Goal: Contribute content: Add original content to the website for others to see

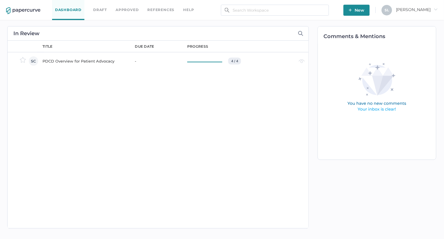
click at [79, 60] on div "PDCD Overview for Patient Advocacy" at bounding box center [85, 61] width 86 height 7
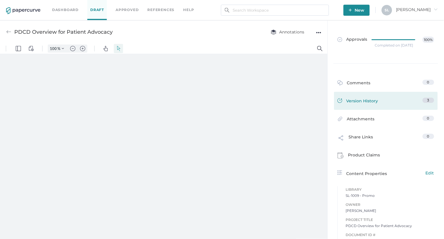
type input "135"
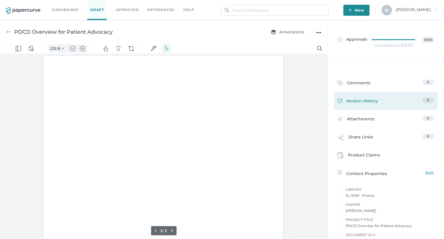
scroll to position [1, 0]
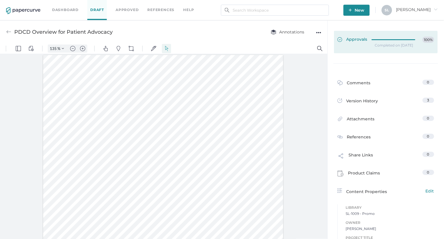
click at [354, 40] on span "Approvals" at bounding box center [353, 40] width 30 height 6
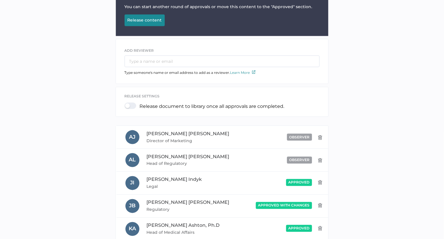
scroll to position [92, 0]
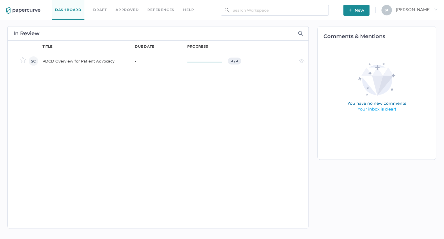
click at [90, 60] on div "PDCD Overview for Patient Advocacy" at bounding box center [85, 61] width 86 height 7
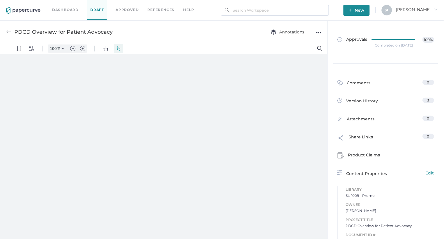
type input "135"
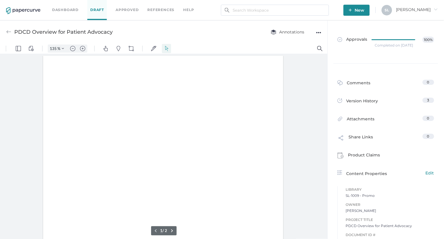
scroll to position [1, 0]
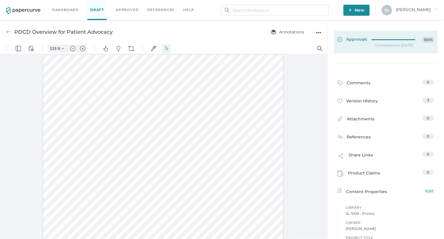
click at [360, 39] on span "Approvals" at bounding box center [353, 40] width 30 height 6
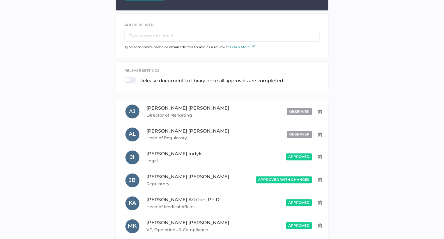
scroll to position [119, 0]
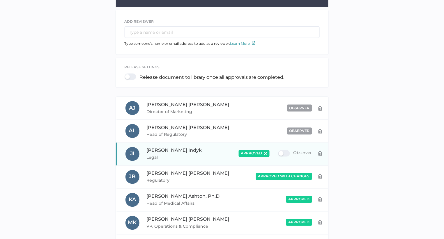
click at [267, 152] on div "approved" at bounding box center [254, 153] width 31 height 7
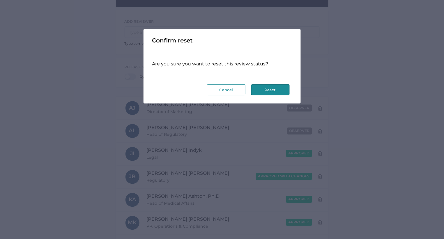
click at [272, 92] on button "Reset" at bounding box center [270, 89] width 38 height 11
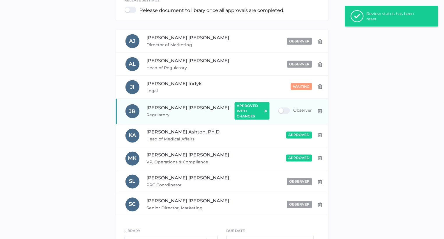
click at [266, 110] on img at bounding box center [265, 111] width 3 height 3
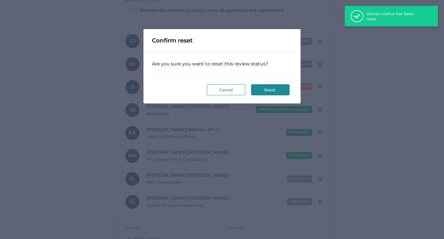
click at [269, 91] on button "Reset" at bounding box center [270, 89] width 38 height 11
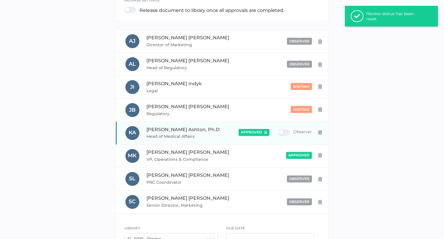
click at [267, 132] on img at bounding box center [265, 132] width 3 height 3
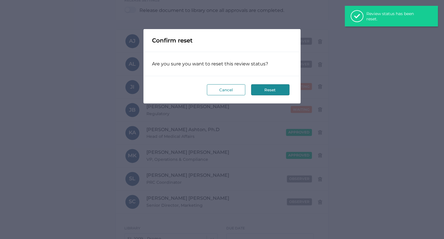
click at [273, 87] on button "Reset" at bounding box center [270, 89] width 38 height 11
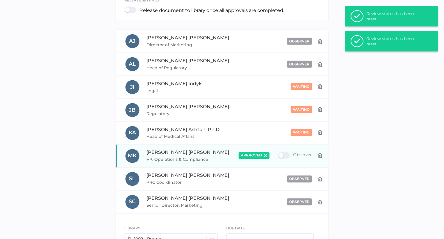
click at [267, 156] on img at bounding box center [265, 155] width 3 height 3
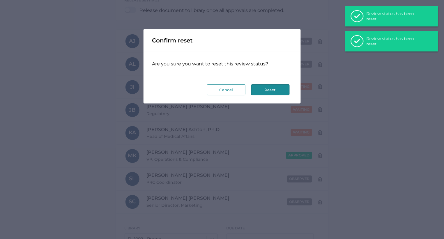
click at [276, 91] on button "Reset" at bounding box center [270, 89] width 38 height 11
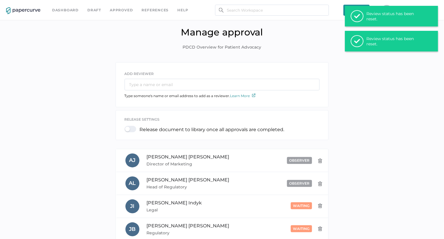
scroll to position [0, 0]
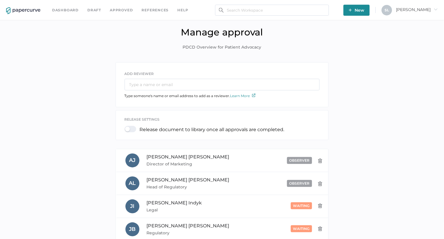
click at [70, 11] on link "Dashboard" at bounding box center [65, 10] width 26 height 6
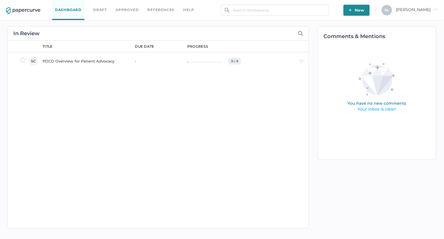
click at [92, 64] on div "PDCD Overview for Patient Advocacy" at bounding box center [85, 61] width 86 height 7
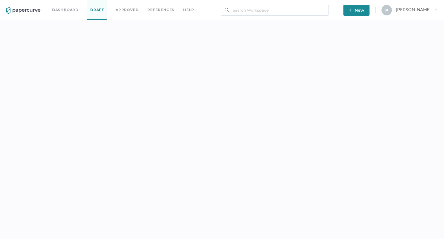
click at [75, 11] on link "Dashboard" at bounding box center [65, 10] width 26 height 6
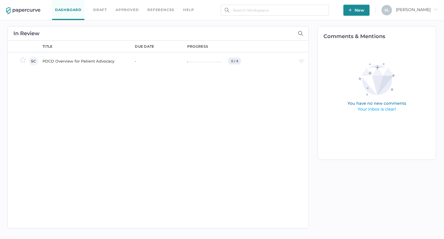
click at [95, 61] on div "PDCD Overview for Patient Advocacy" at bounding box center [85, 61] width 86 height 7
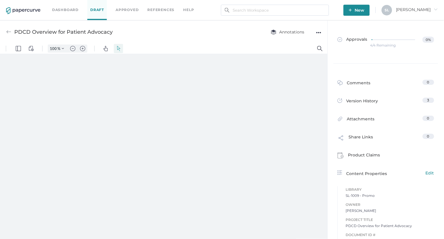
type input "135"
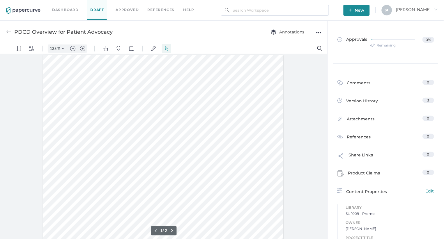
click at [318, 32] on div "●●●" at bounding box center [318, 33] width 5 height 8
click at [305, 74] on span "Upload new version" at bounding box center [296, 76] width 40 height 11
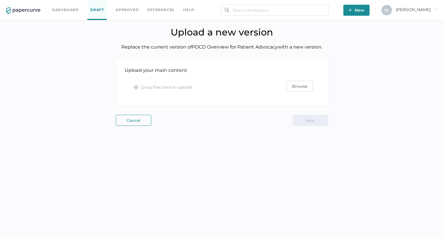
click at [297, 88] on span "Browse" at bounding box center [299, 86] width 15 height 10
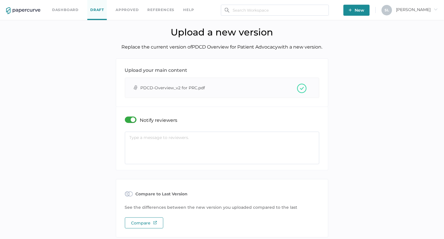
click at [190, 146] on textarea at bounding box center [222, 148] width 194 height 33
paste textarea "The things that have changed since the last version include: Headline Headline …"
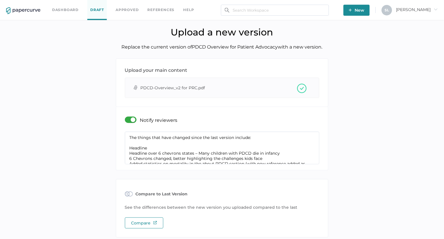
click at [250, 139] on textarea "The things that have changed since the last version include: Headline Headline …" at bounding box center [222, 148] width 194 height 33
click at [129, 137] on textarea "The things that have changed since the last version include: Headline Headline …" at bounding box center [222, 148] width 194 height 33
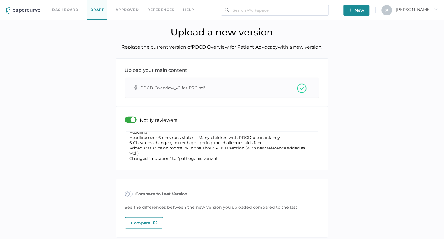
scroll to position [15, 0]
click at [228, 158] on textarea "The things that have changed since the last version include: Headline Headline …" at bounding box center [222, 148] width 194 height 33
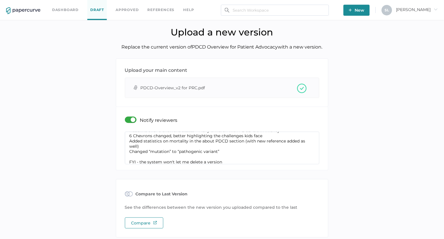
drag, startPoint x: 224, startPoint y: 161, endPoint x: 124, endPoint y: 162, distance: 99.3
click at [124, 162] on div "Notify reviewers The things that have changed since the last version include: H…" at bounding box center [221, 139] width 203 height 52
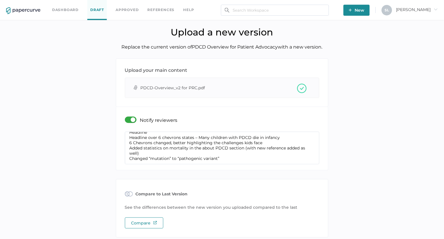
type textarea "The things that have changed since the last version include: Headline Headline …"
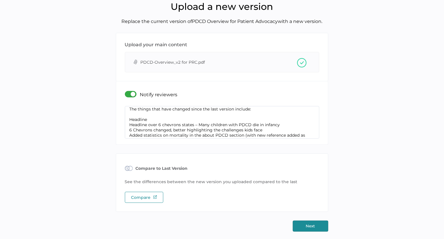
scroll to position [0, 0]
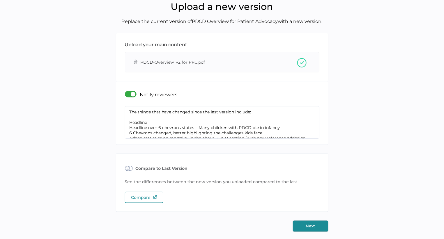
drag, startPoint x: 229, startPoint y: 128, endPoint x: 119, endPoint y: 103, distance: 113.1
click at [119, 103] on div "Notify reviewers The things that have changed since the last version include: H…" at bounding box center [222, 112] width 212 height 63
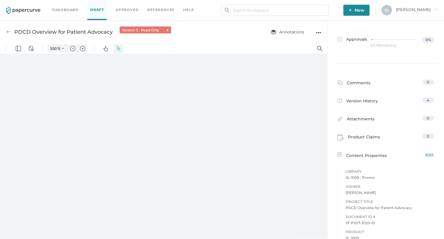
type input "135"
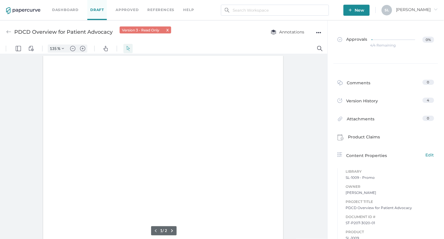
scroll to position [1, 0]
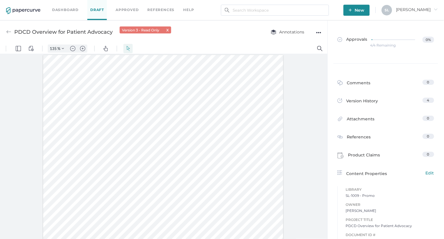
click at [317, 33] on div "●●●" at bounding box center [318, 33] width 5 height 8
click at [301, 75] on span "Upload new version" at bounding box center [296, 76] width 40 height 11
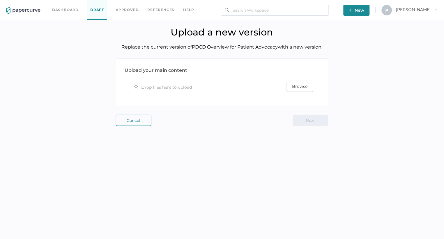
click at [295, 87] on span "Browse" at bounding box center [299, 86] width 15 height 10
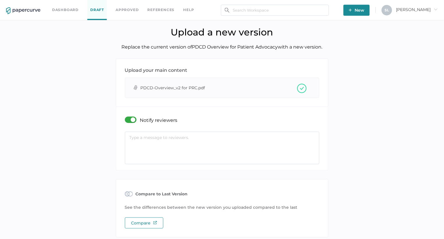
click at [188, 142] on textarea at bounding box center [222, 148] width 194 height 33
paste textarea "The things that have changed since the last version include: Headline Headline …"
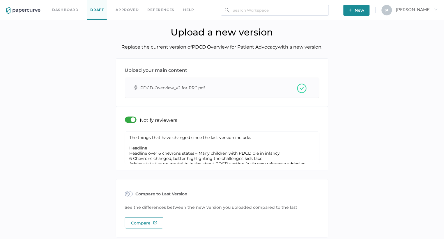
click at [219, 137] on textarea "The things that have changed since the last version include: Headline Headline …" at bounding box center [222, 148] width 194 height 33
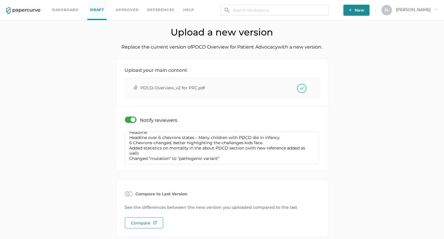
scroll to position [15, 0]
click at [241, 158] on textarea "The things that have changed since the prior version include: Headline Headline…" at bounding box center [222, 148] width 194 height 33
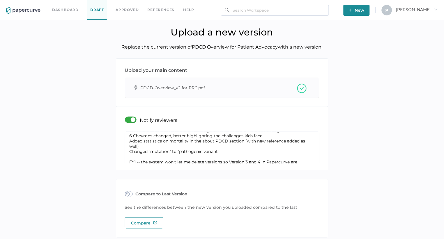
scroll to position [28, 0]
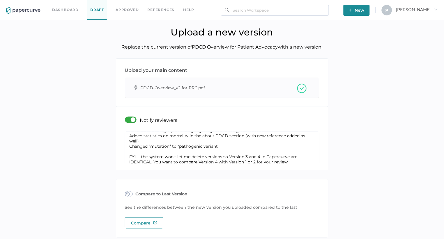
drag, startPoint x: 290, startPoint y: 162, endPoint x: 125, endPoint y: 157, distance: 164.8
click at [125, 157] on textarea "The things that have changed since the prior version include: Headline Headline…" at bounding box center [222, 148] width 194 height 33
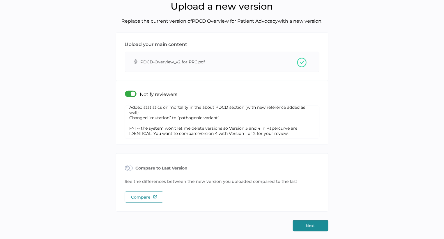
scroll to position [26, 0]
type textarea "The things that have changed since the prior version include: Headline Headline…"
click at [307, 224] on button "Next" at bounding box center [311, 226] width 36 height 11
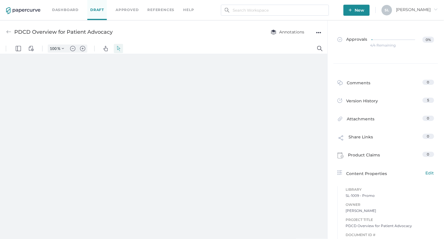
type input "135"
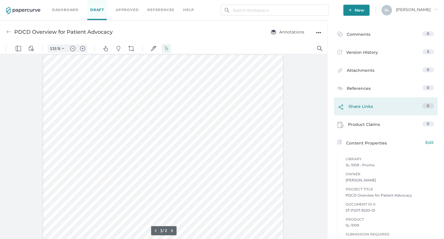
scroll to position [68, 0]
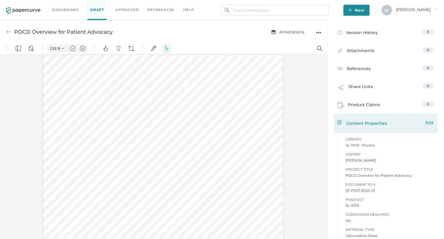
click at [432, 123] on span "Edit" at bounding box center [430, 123] width 8 height 6
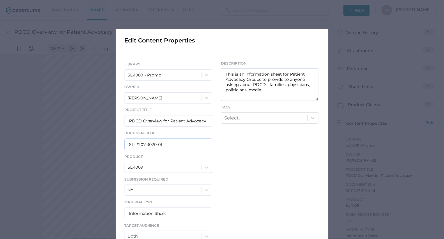
click at [181, 145] on input "ST-P207-3020-01" at bounding box center [169, 145] width 88 height 12
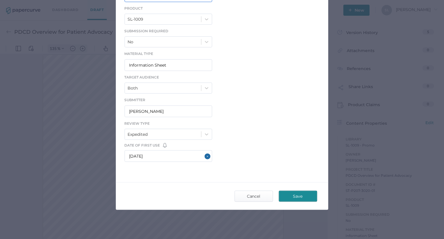
scroll to position [148, 0]
type input "ST-P207-3020-02"
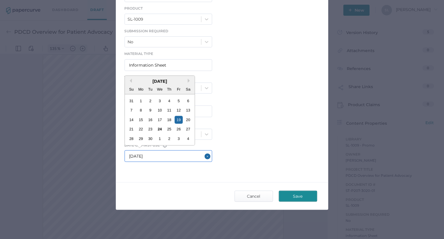
click at [181, 156] on input "09/19/2025" at bounding box center [169, 156] width 88 height 12
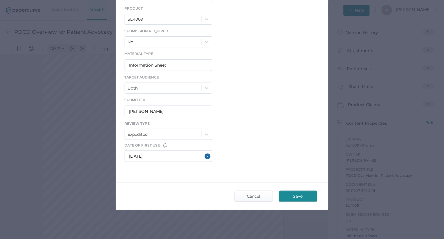
click at [279, 147] on div "LIBRARY SL-1009 - Promo Owner Sue Clement Project Title PDCD Overview for Patie…" at bounding box center [222, 39] width 212 height 270
click at [306, 197] on span "Save" at bounding box center [297, 196] width 27 height 10
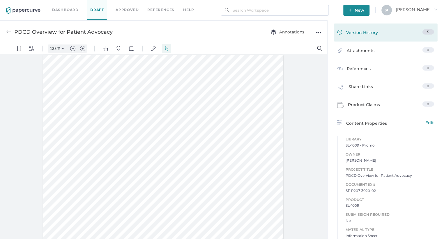
click at [360, 33] on div "Version History" at bounding box center [358, 33] width 41 height 8
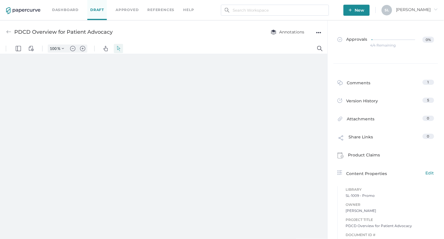
type input "135"
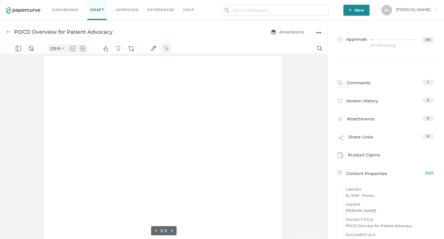
scroll to position [1, 0]
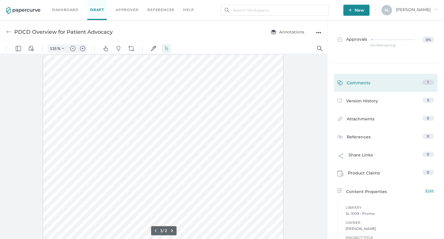
click at [354, 84] on div "Comments" at bounding box center [354, 84] width 33 height 9
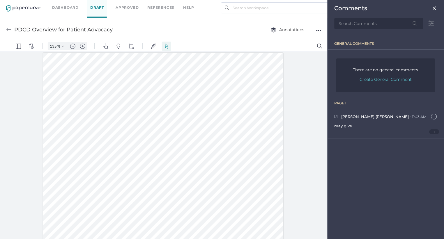
click at [435, 9] on img at bounding box center [434, 8] width 5 height 5
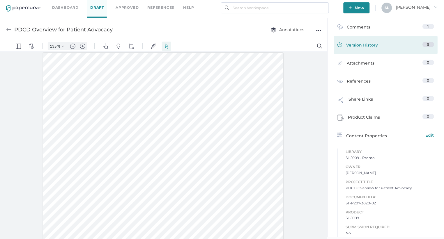
click at [363, 46] on div "Version History" at bounding box center [358, 46] width 41 height 8
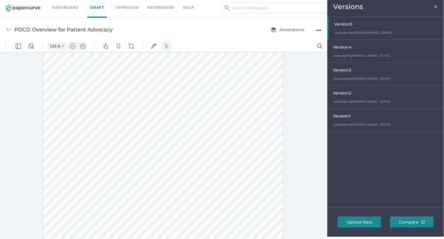
click at [435, 6] on span "×" at bounding box center [435, 5] width 5 height 5
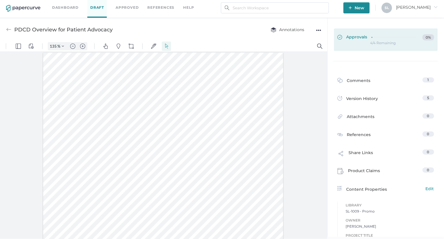
click at [354, 35] on span "Approvals" at bounding box center [353, 37] width 30 height 6
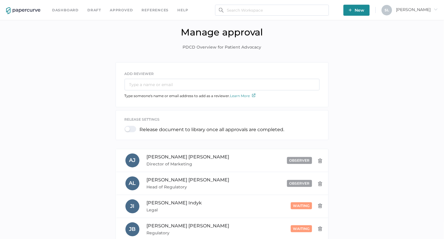
click at [72, 10] on link "Dashboard" at bounding box center [65, 10] width 26 height 6
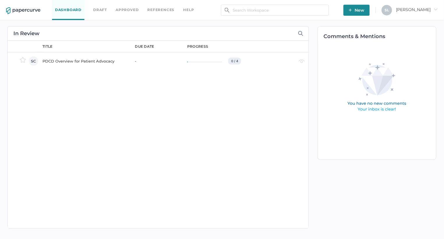
click at [70, 59] on div "PDCD Overview for Patient Advocacy" at bounding box center [85, 61] width 86 height 7
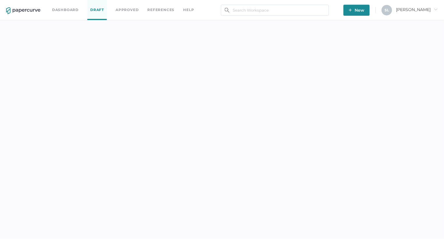
click at [62, 9] on link "Dashboard" at bounding box center [65, 10] width 26 height 6
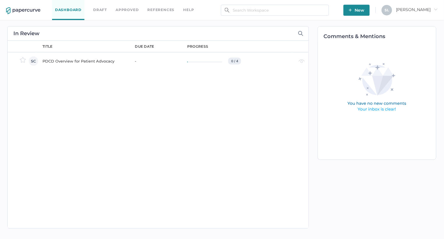
click at [88, 60] on div "PDCD Overview for Patient Advocacy" at bounding box center [85, 61] width 86 height 7
